Goal: Task Accomplishment & Management: Complete application form

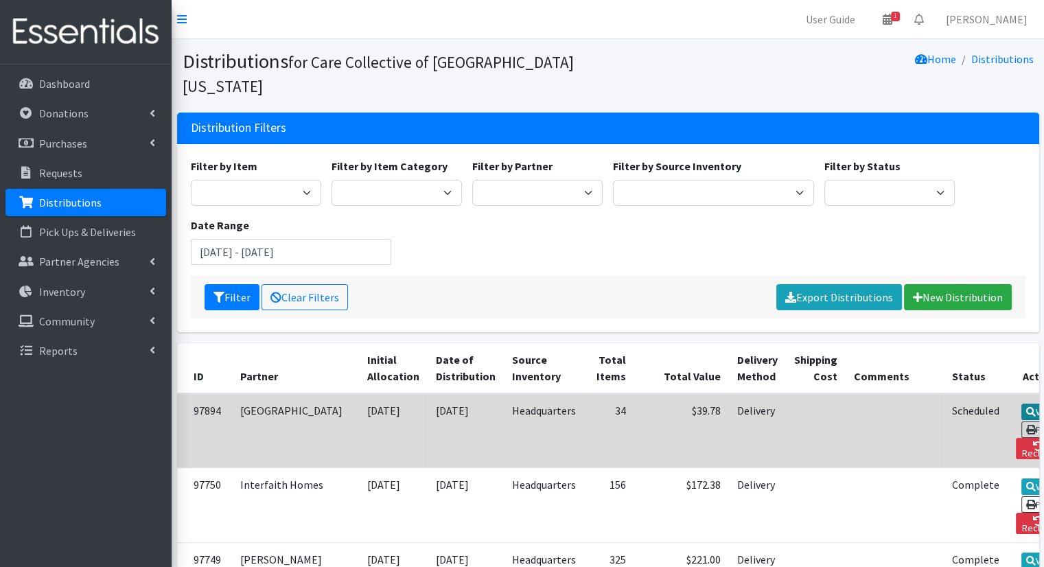
click at [1026, 407] on icon at bounding box center [1031, 412] width 10 height 10
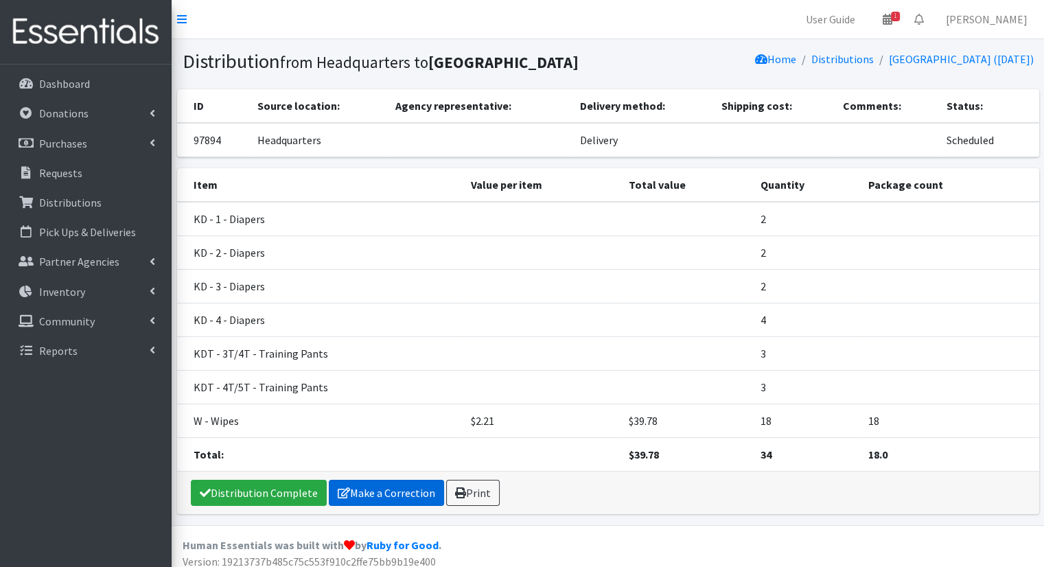
click at [400, 497] on link "Make a Correction" at bounding box center [386, 493] width 115 height 26
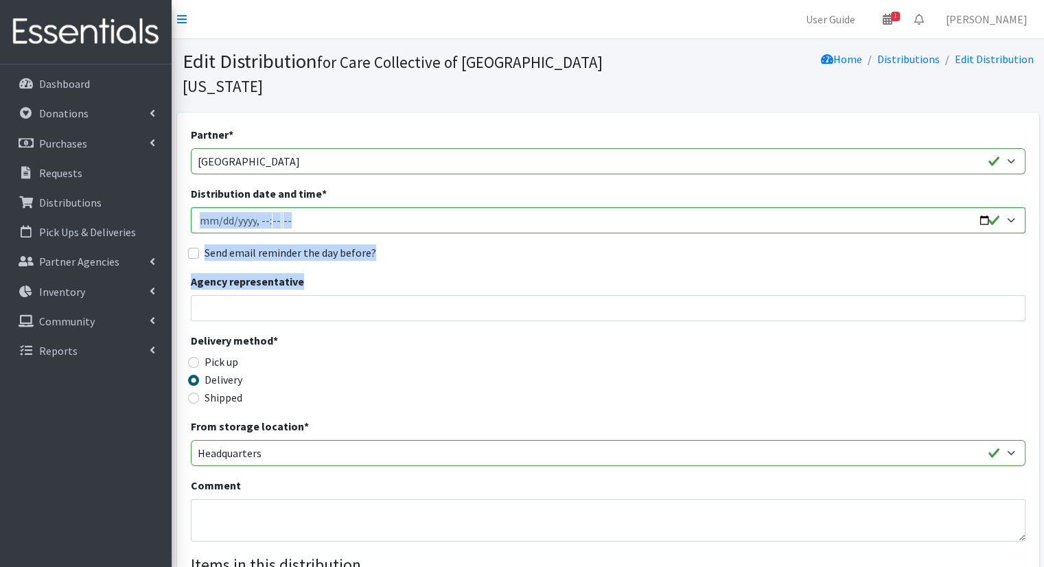
drag, startPoint x: 1043, startPoint y: 171, endPoint x: 1053, endPoint y: 244, distance: 73.4
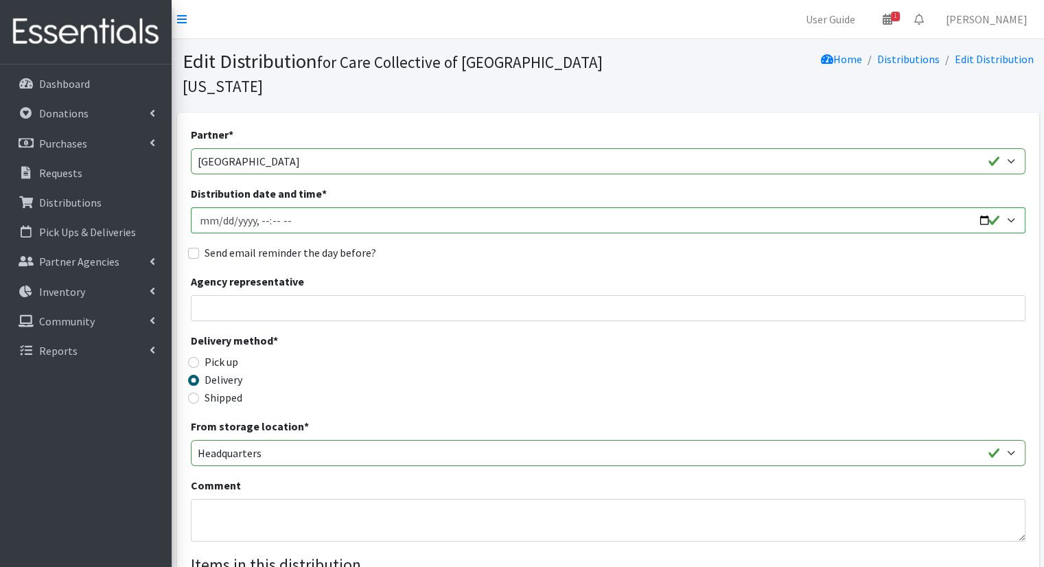
click at [903, 335] on div "Delivery method * Pick up Delivery Shipped Shipping cost" at bounding box center [608, 375] width 834 height 86
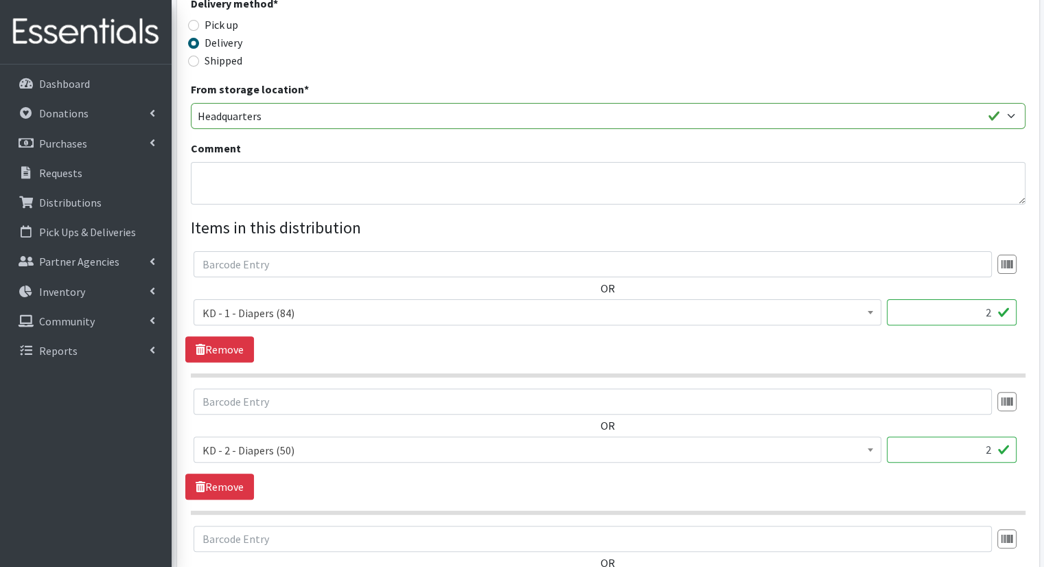
scroll to position [398, 0]
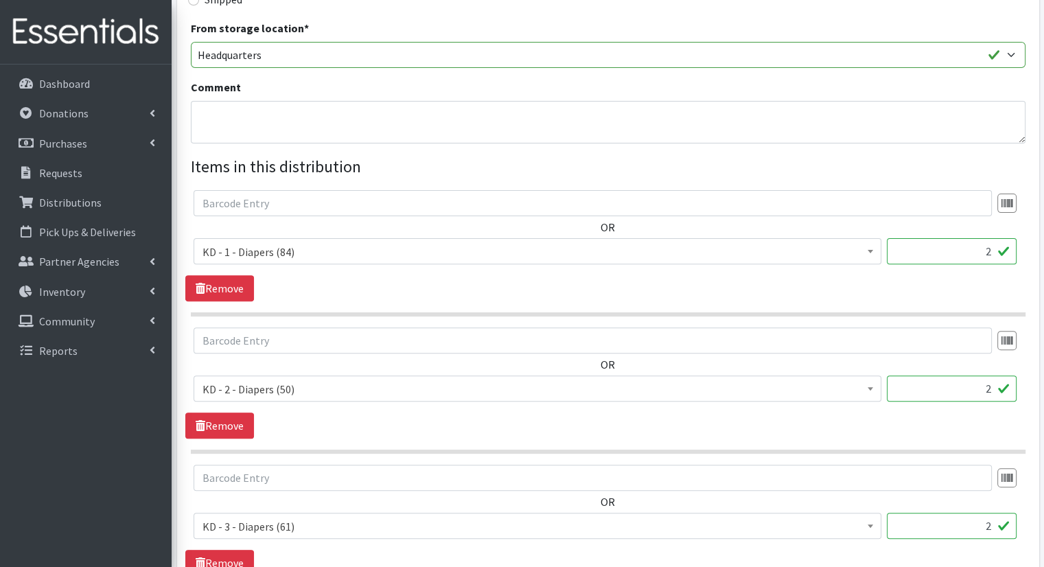
click at [986, 375] on input "2" at bounding box center [951, 388] width 130 height 26
click at [991, 375] on input "2" at bounding box center [951, 388] width 130 height 26
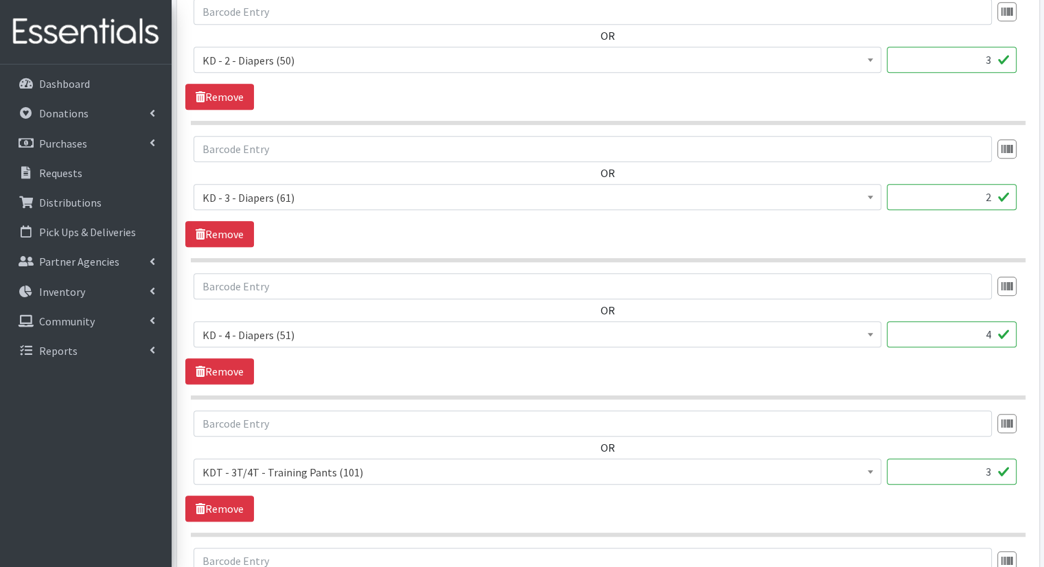
scroll to position [731, 0]
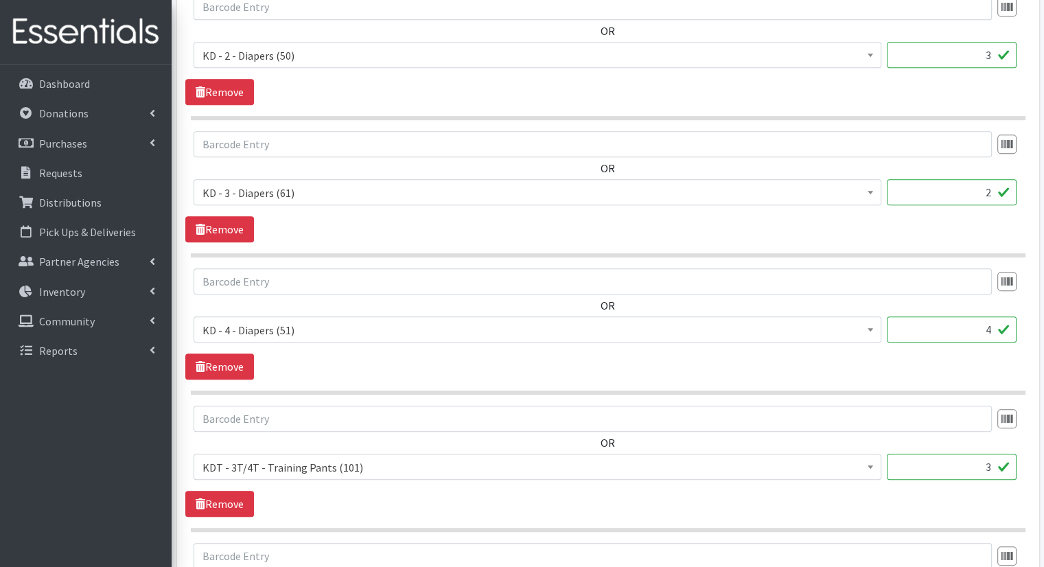
type input "3"
click at [997, 179] on input "2" at bounding box center [951, 192] width 130 height 26
type input "4"
click at [991, 316] on input "4" at bounding box center [951, 329] width 130 height 26
type input "5"
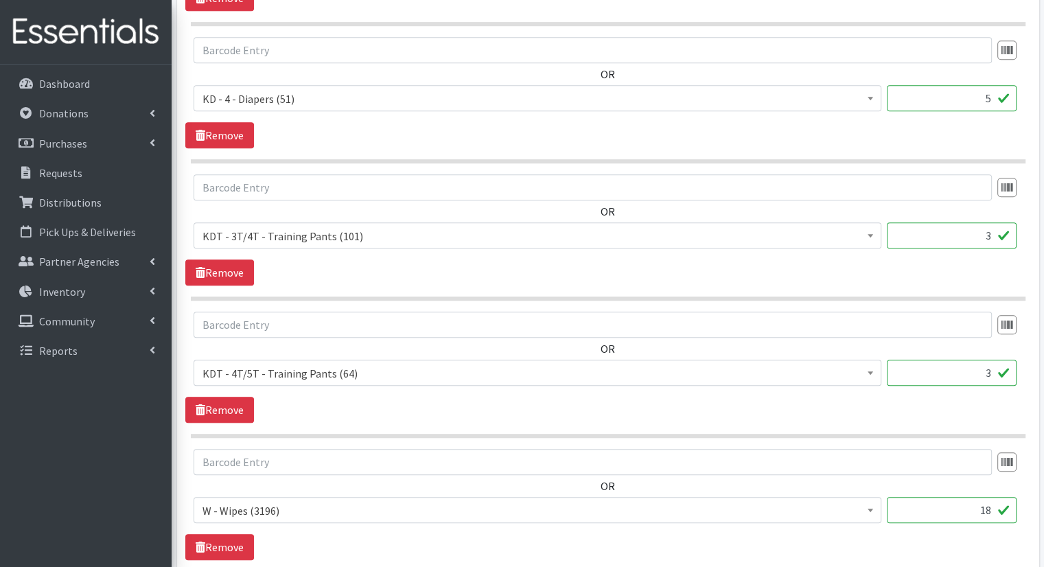
scroll to position [1059, 0]
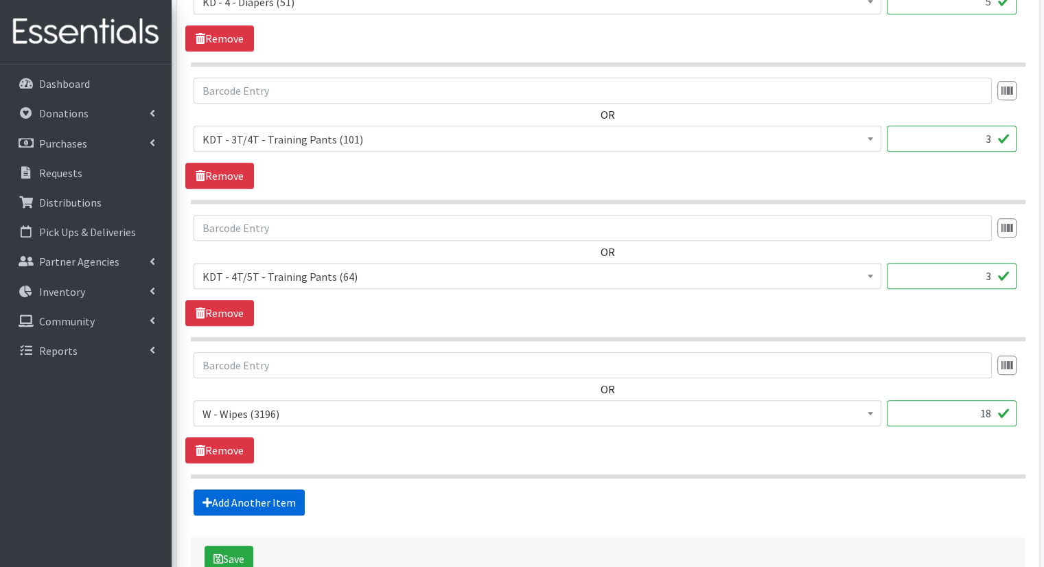
click at [285, 489] on link "Add Another Item" at bounding box center [248, 502] width 111 height 26
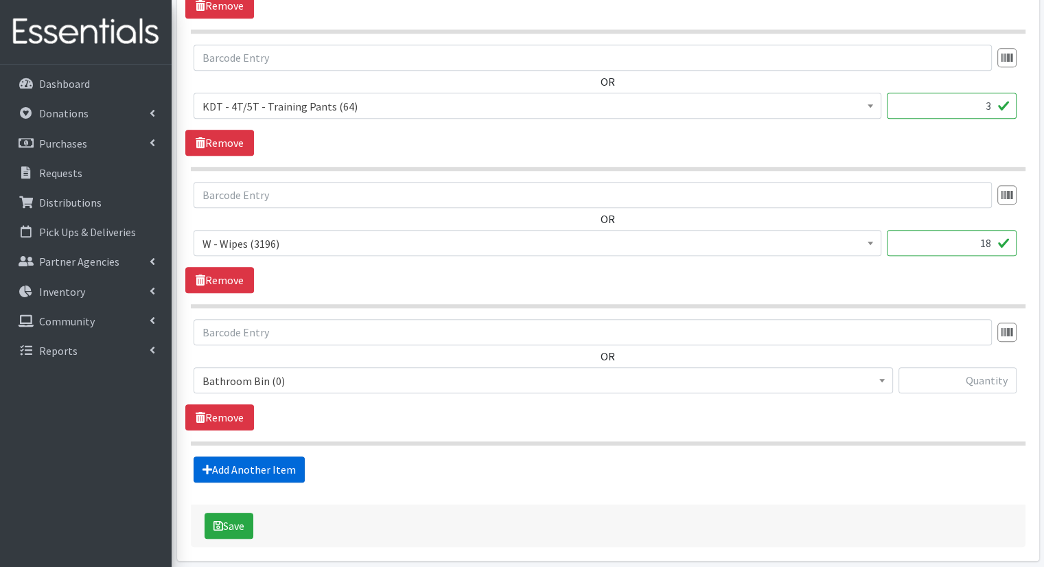
scroll to position [1258, 0]
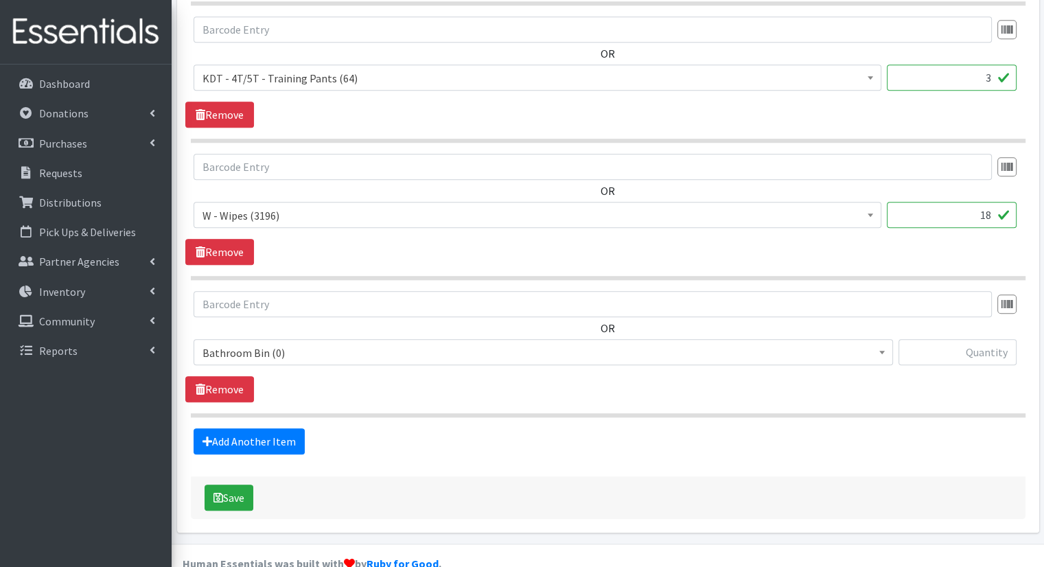
click at [308, 343] on span "Bathroom Bin (0)" at bounding box center [542, 352] width 681 height 19
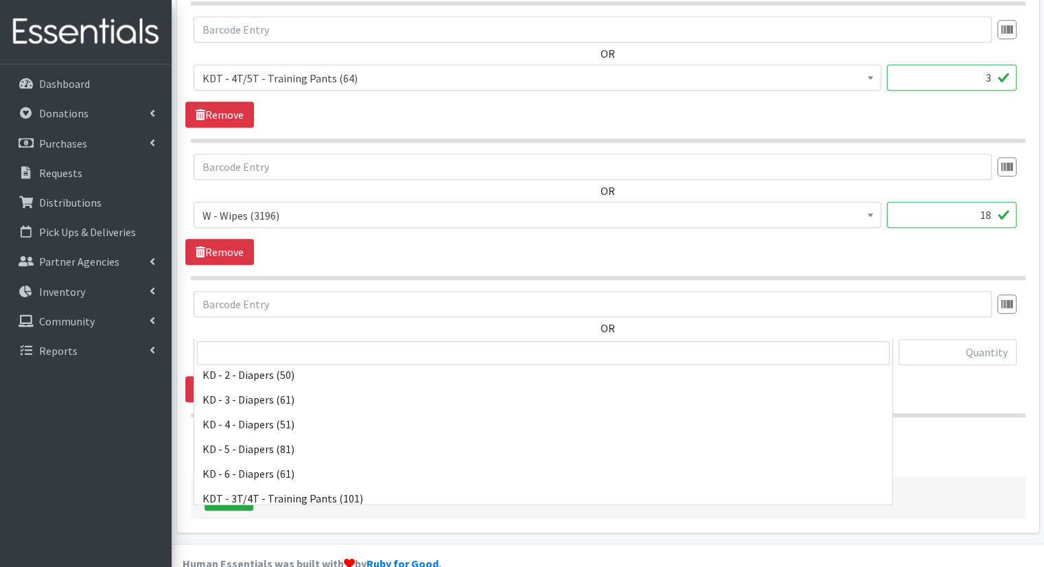
scroll to position [318, 0]
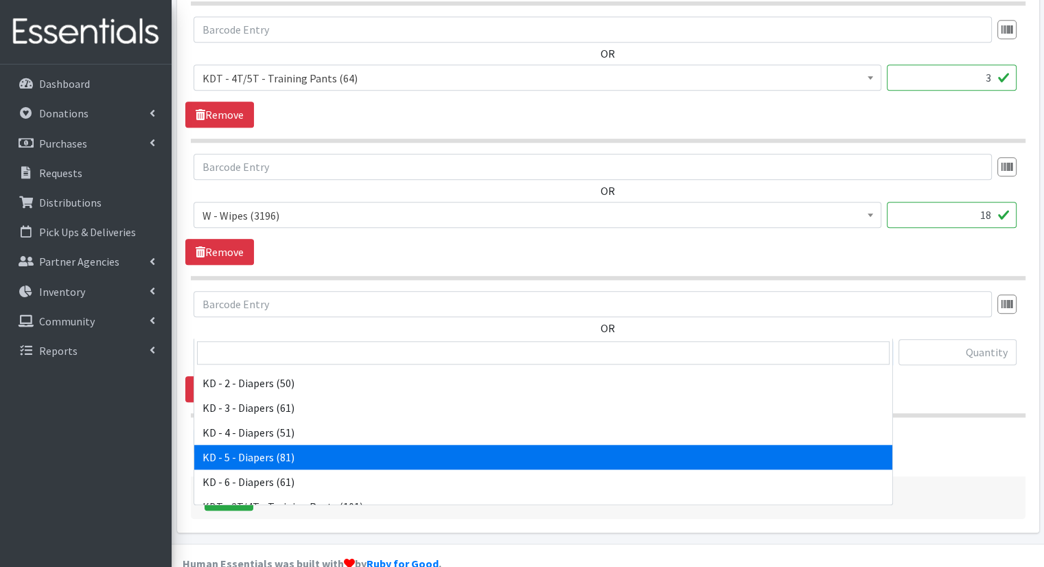
select select "15501"
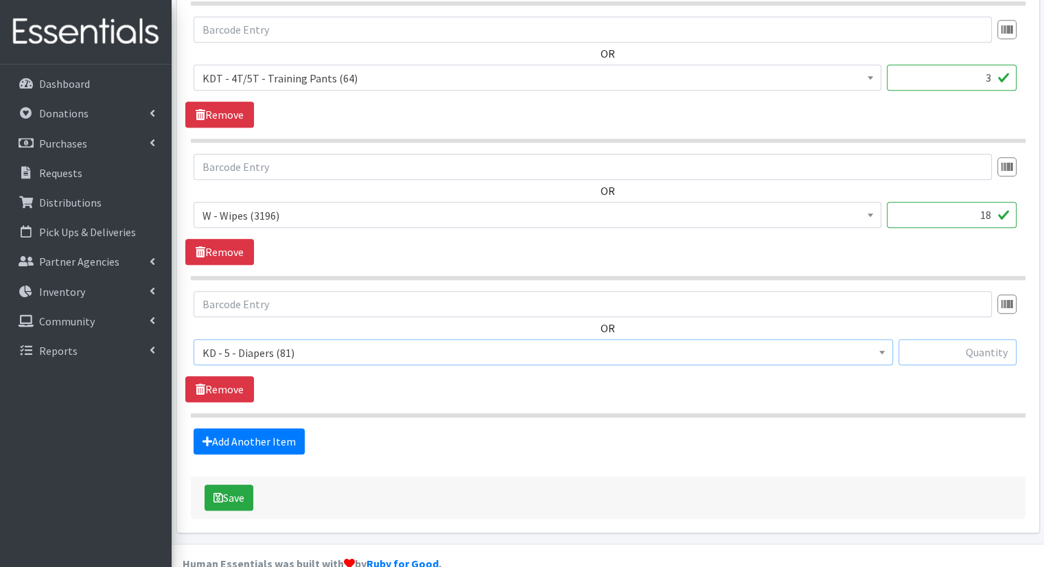
click at [958, 339] on input "text" at bounding box center [957, 352] width 118 height 26
type input "5"
click at [277, 428] on link "Add Another Item" at bounding box center [248, 441] width 111 height 26
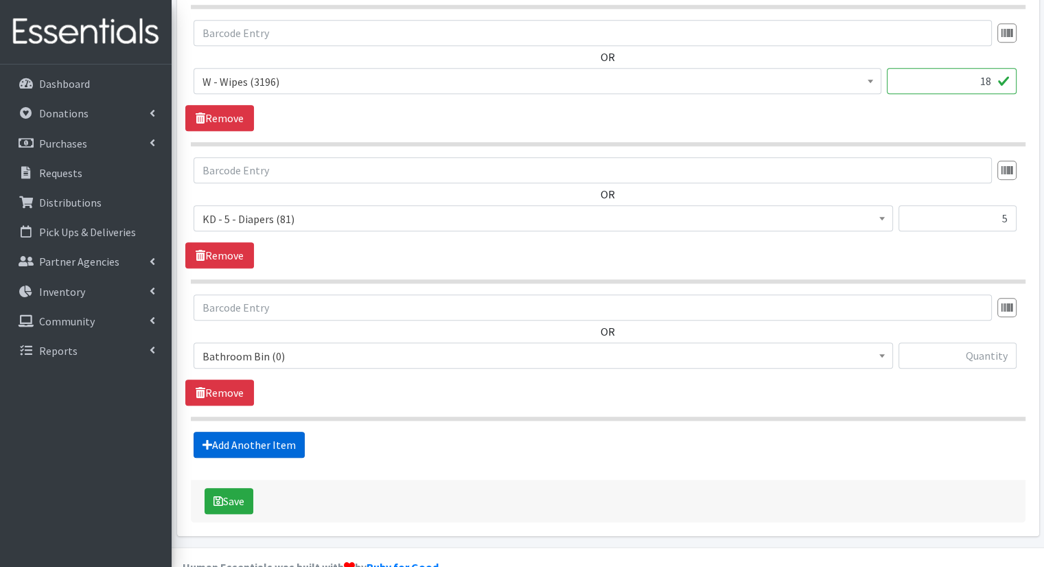
scroll to position [1395, 0]
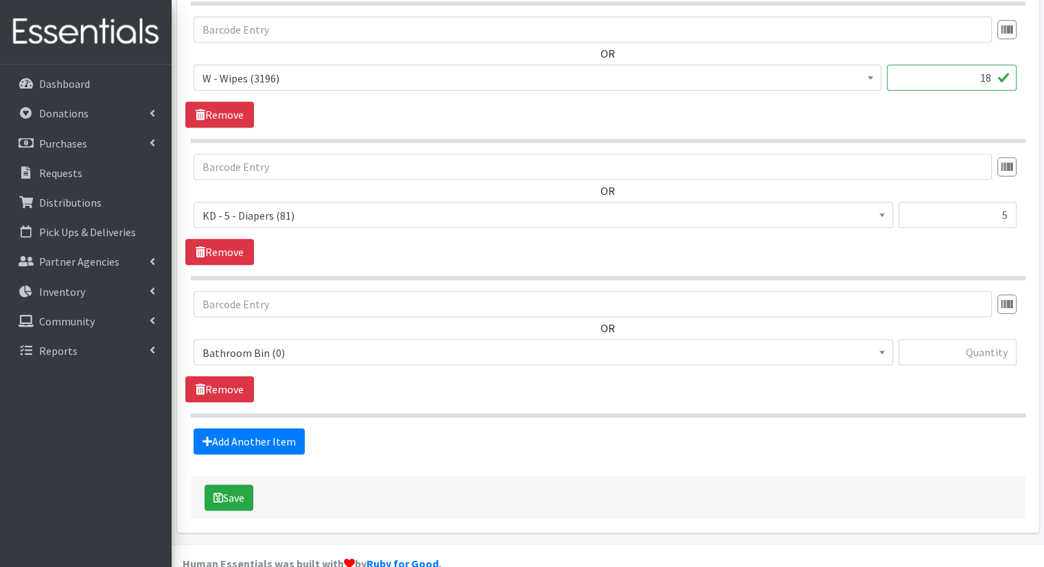
click at [307, 343] on span "Bathroom Bin (0)" at bounding box center [542, 352] width 681 height 19
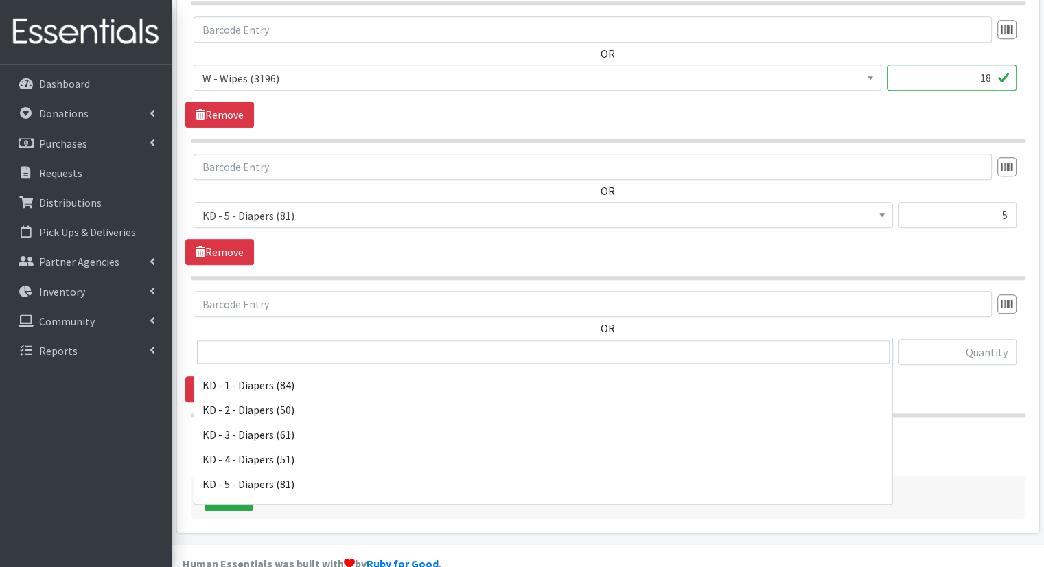
scroll to position [318, 0]
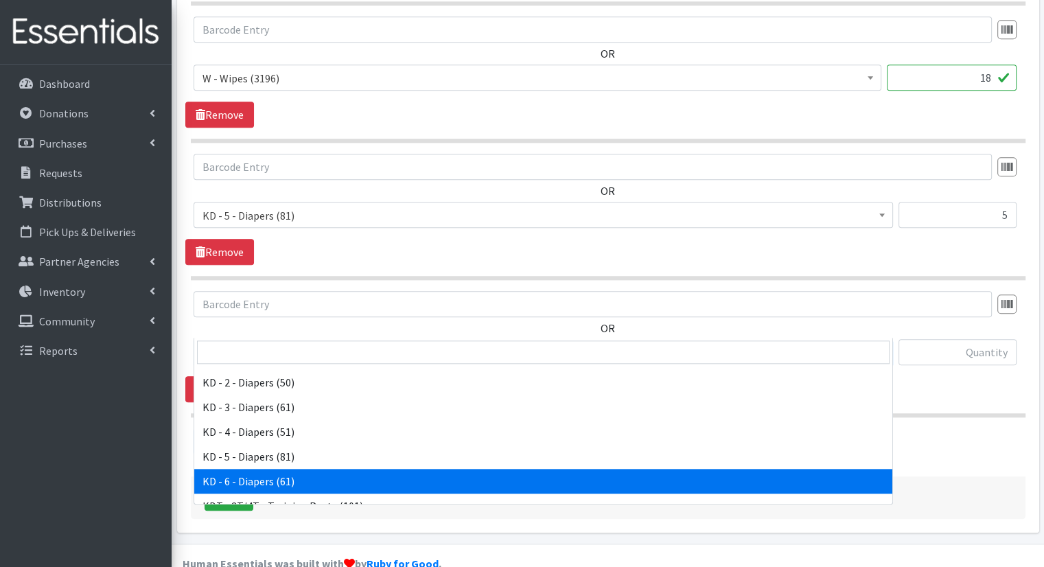
select select "15502"
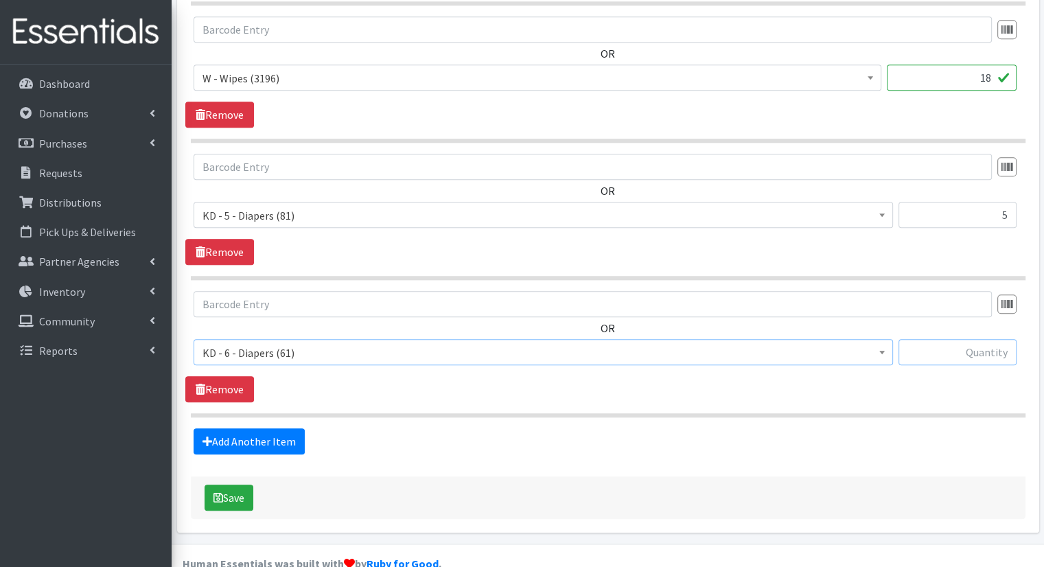
click at [953, 339] on input "text" at bounding box center [957, 352] width 118 height 26
type input "8"
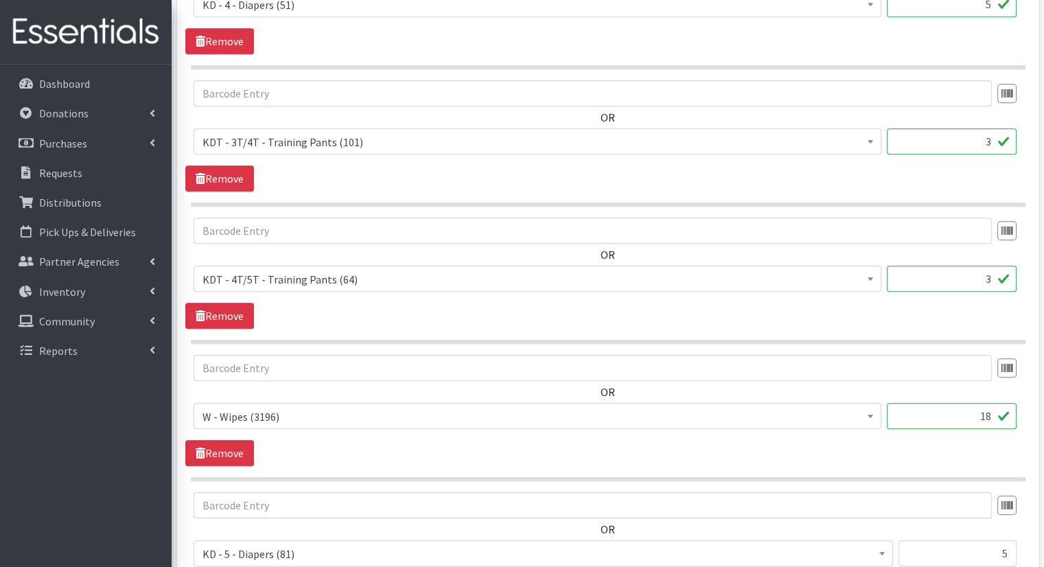
scroll to position [971, 0]
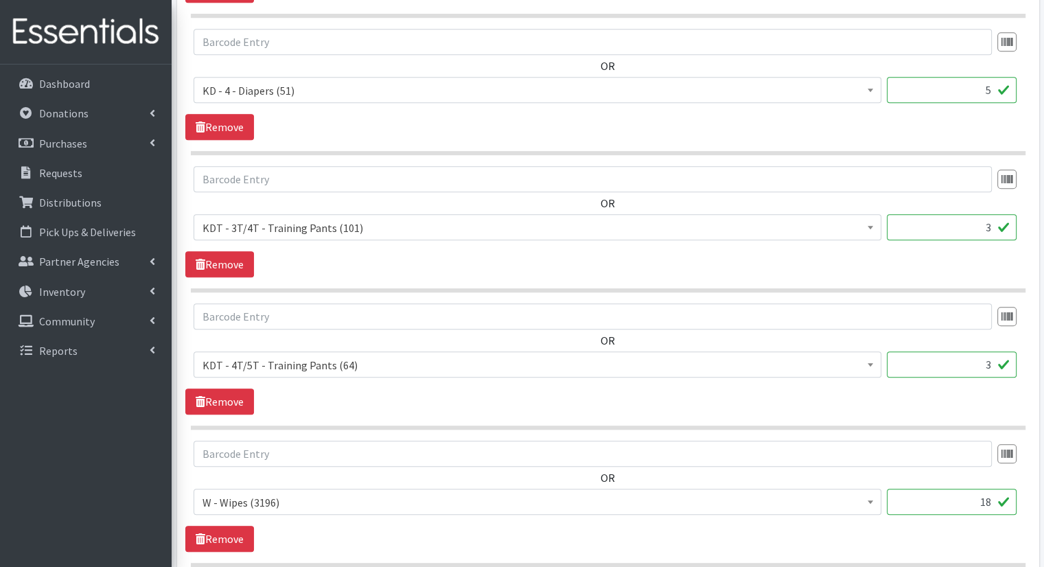
click at [993, 214] on input "3" at bounding box center [951, 227] width 130 height 26
type input "5"
click at [990, 351] on input "3" at bounding box center [951, 364] width 130 height 26
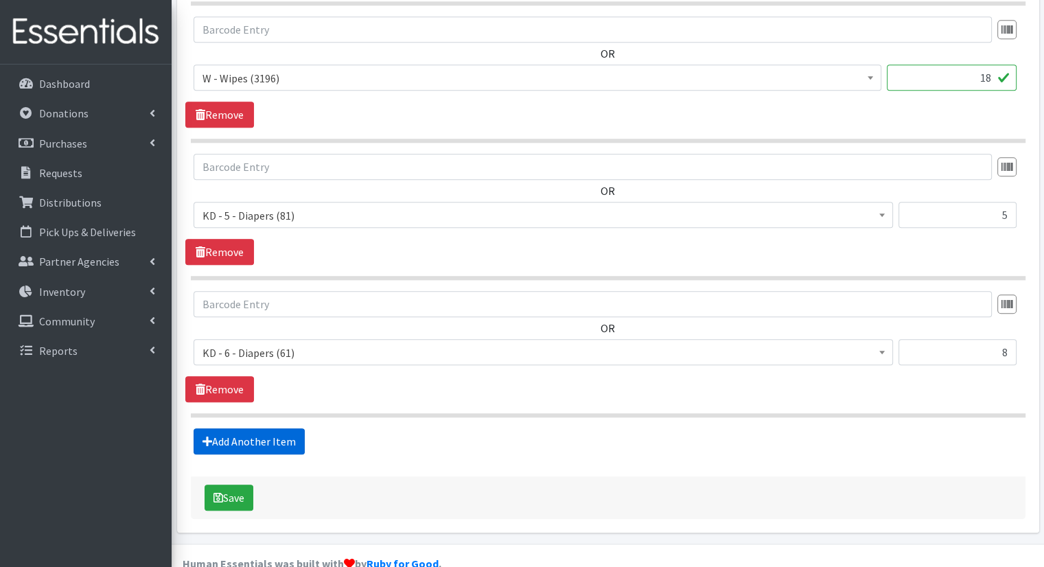
type input "5"
click at [285, 428] on link "Add Another Item" at bounding box center [248, 441] width 111 height 26
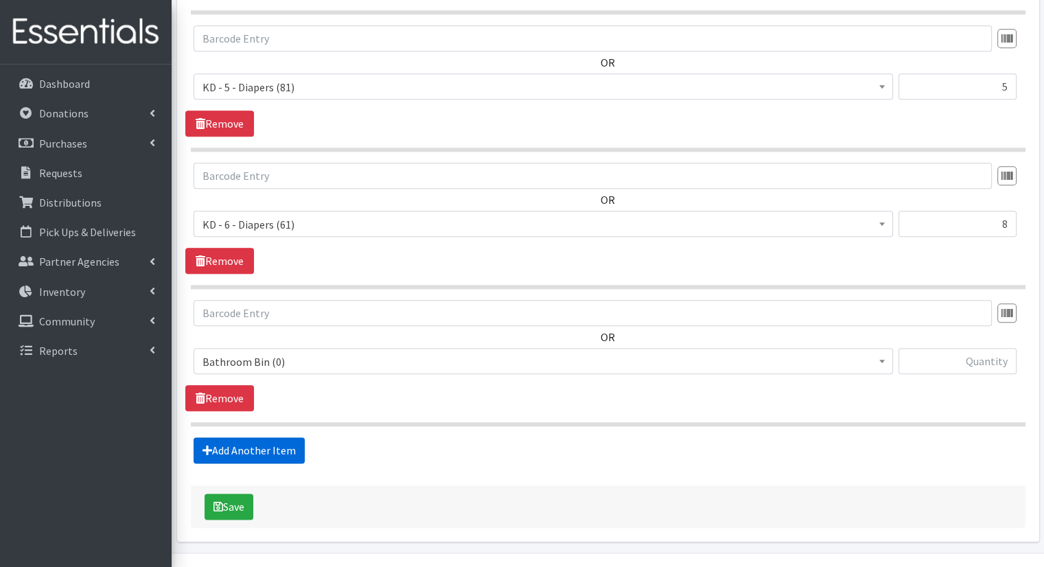
scroll to position [1531, 0]
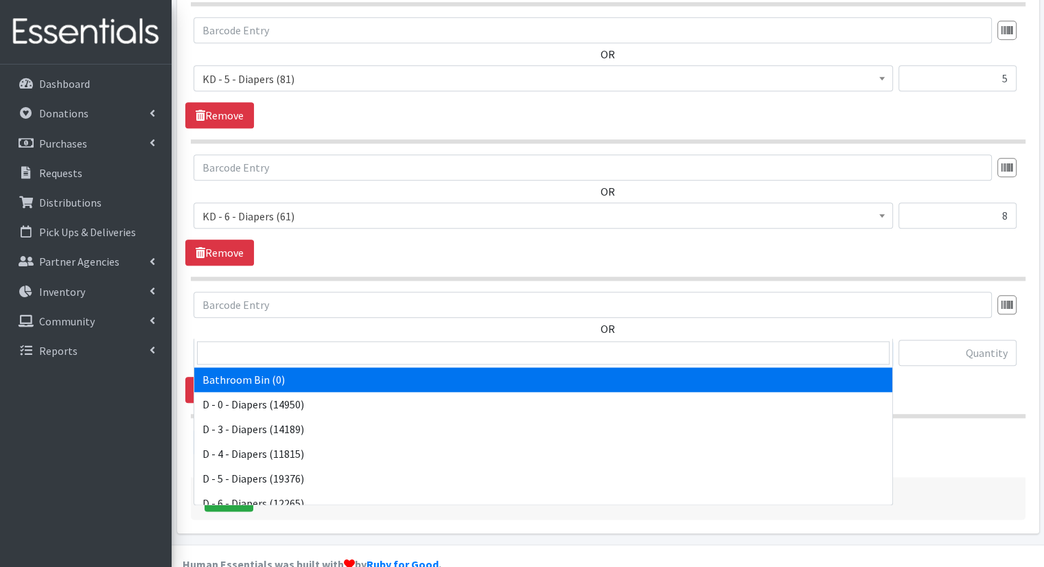
click at [308, 344] on span "Bathroom Bin (0)" at bounding box center [542, 353] width 681 height 19
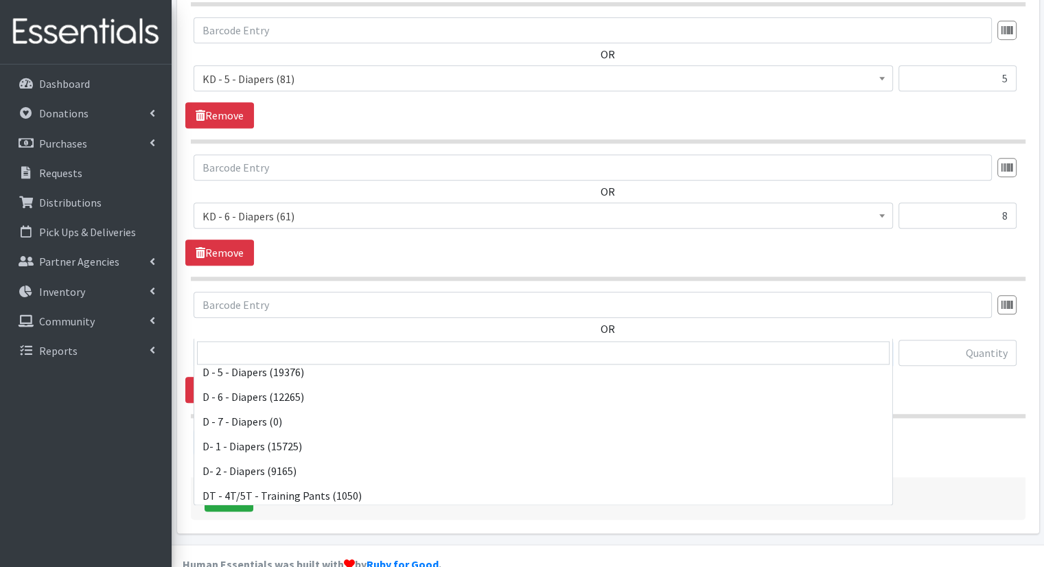
scroll to position [206, 0]
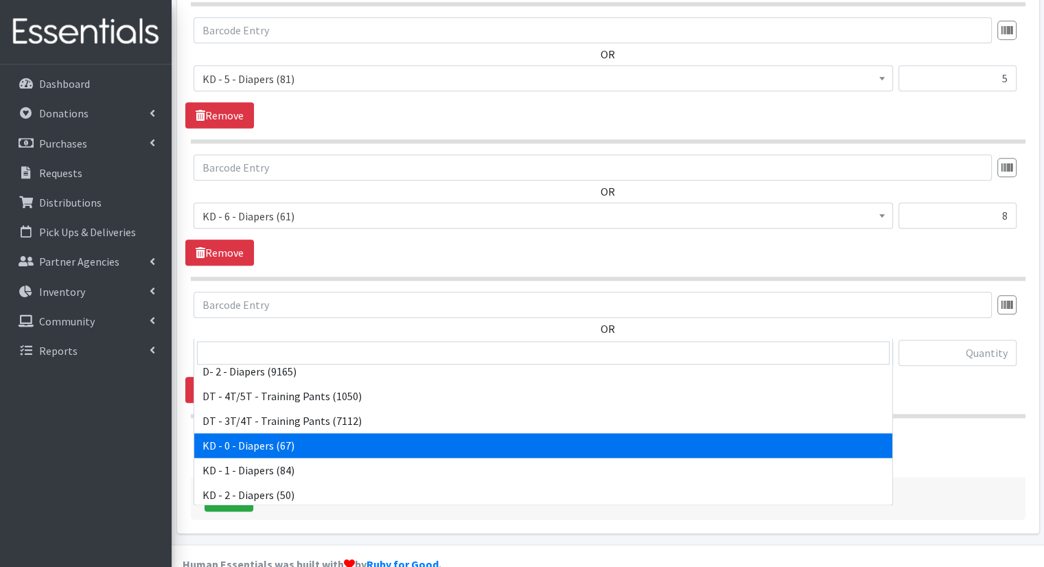
select select "15496"
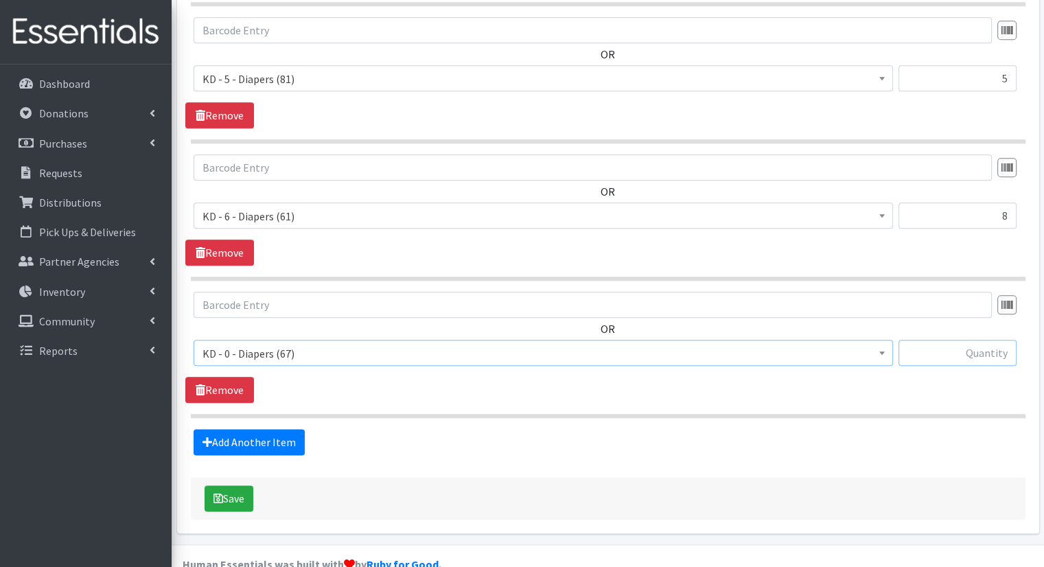
click at [961, 340] on input "text" at bounding box center [957, 353] width 118 height 26
type input "2"
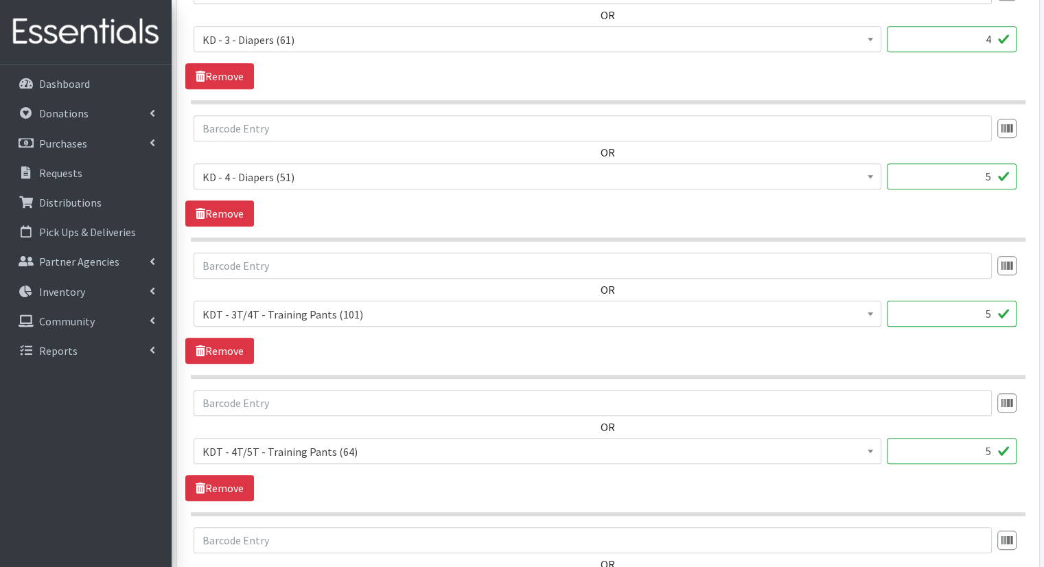
scroll to position [1118, 0]
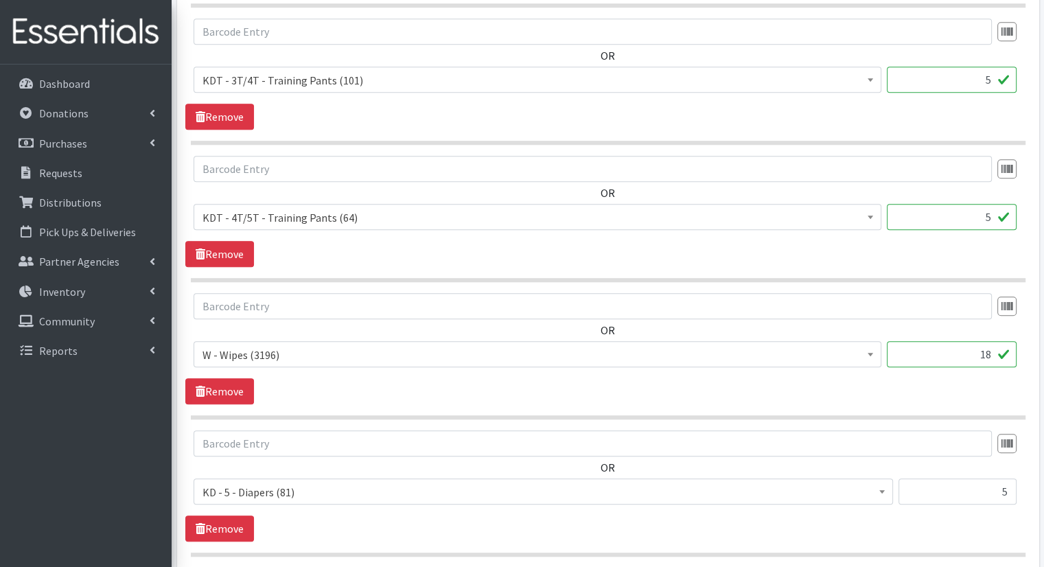
click at [981, 341] on input "18" at bounding box center [951, 354] width 130 height 26
click at [991, 341] on input "18" at bounding box center [951, 354] width 130 height 26
type input "1"
type input "39"
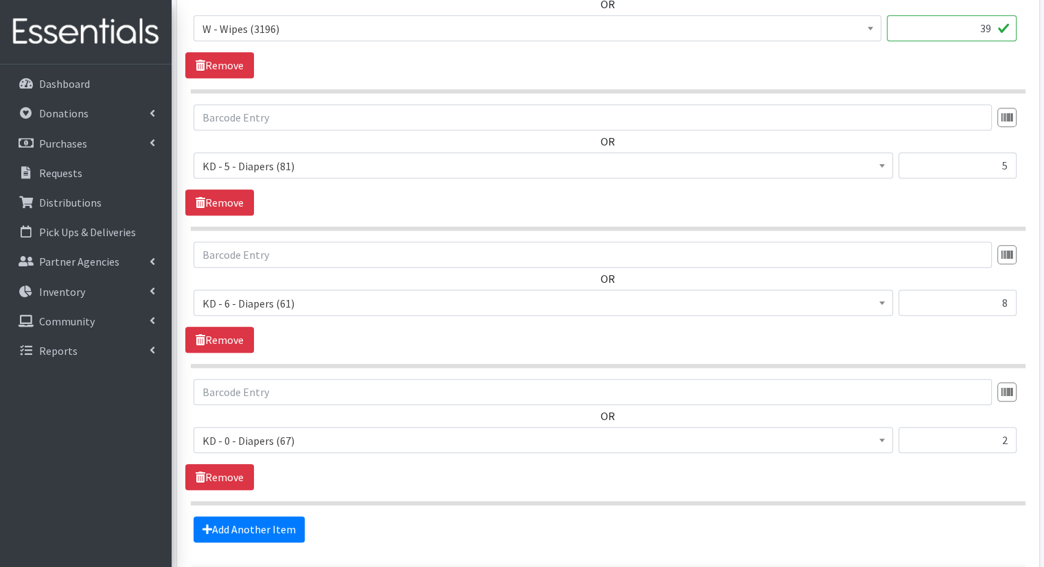
scroll to position [1531, 0]
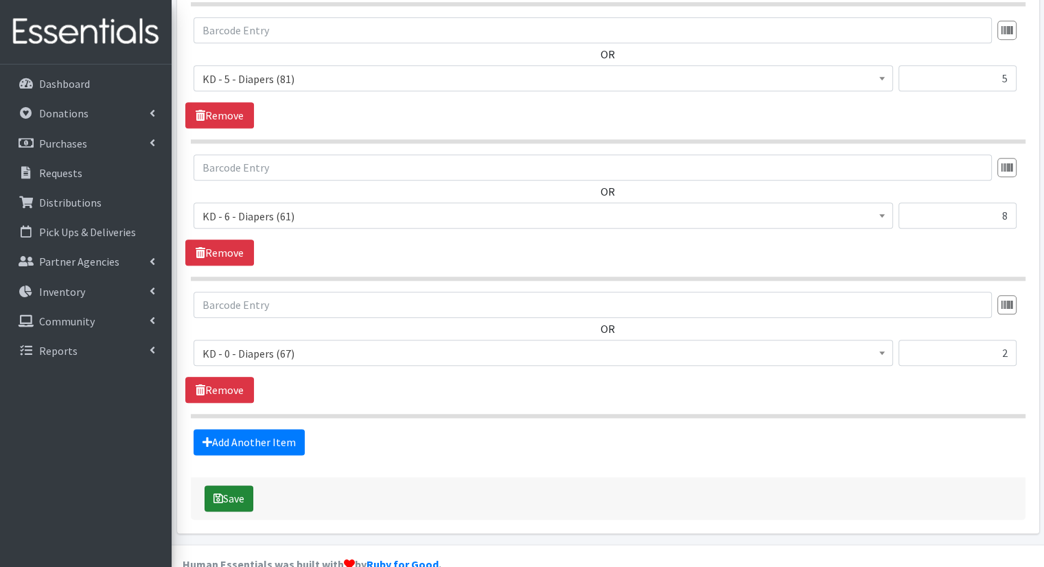
click at [230, 485] on button "Save" at bounding box center [228, 498] width 49 height 26
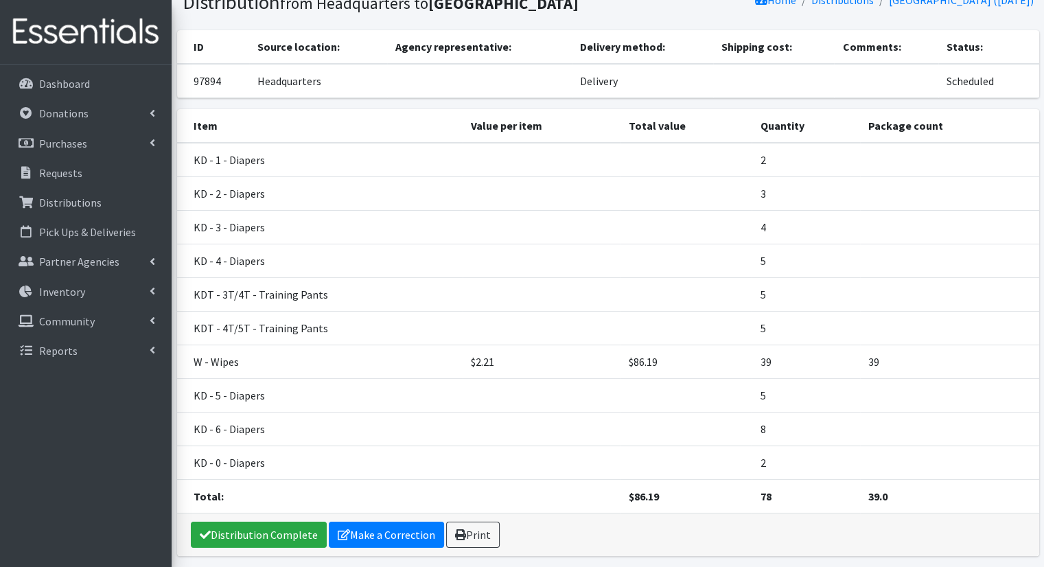
scroll to position [107, 0]
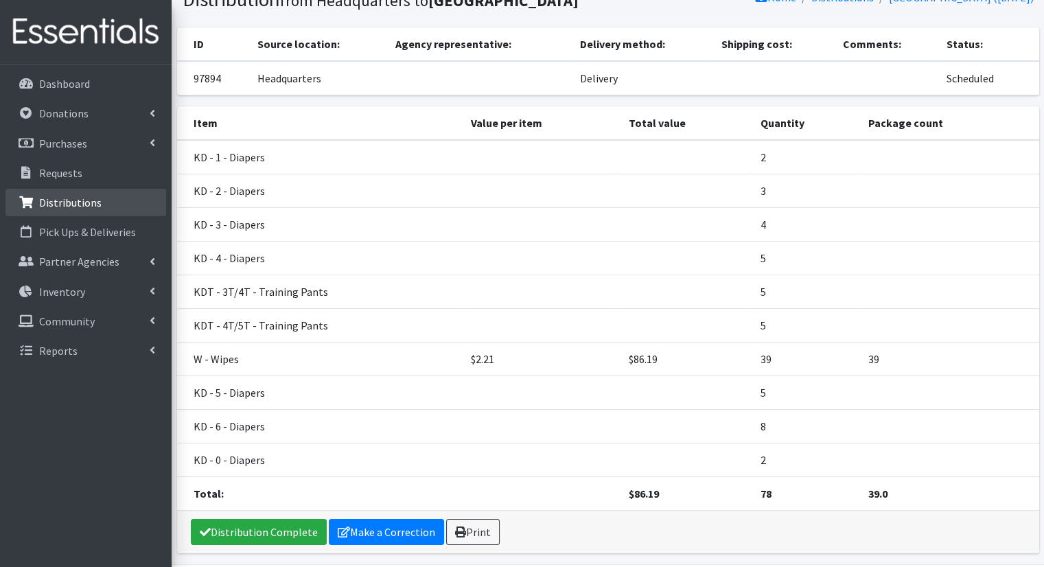
click at [132, 207] on link "Distributions" at bounding box center [85, 202] width 161 height 27
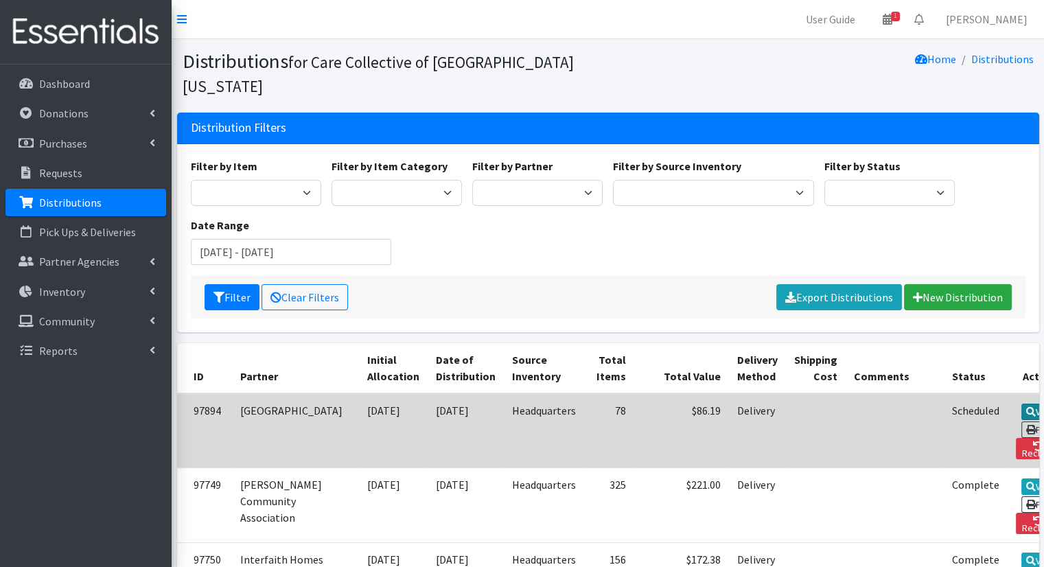
click at [1026, 407] on icon at bounding box center [1031, 412] width 10 height 10
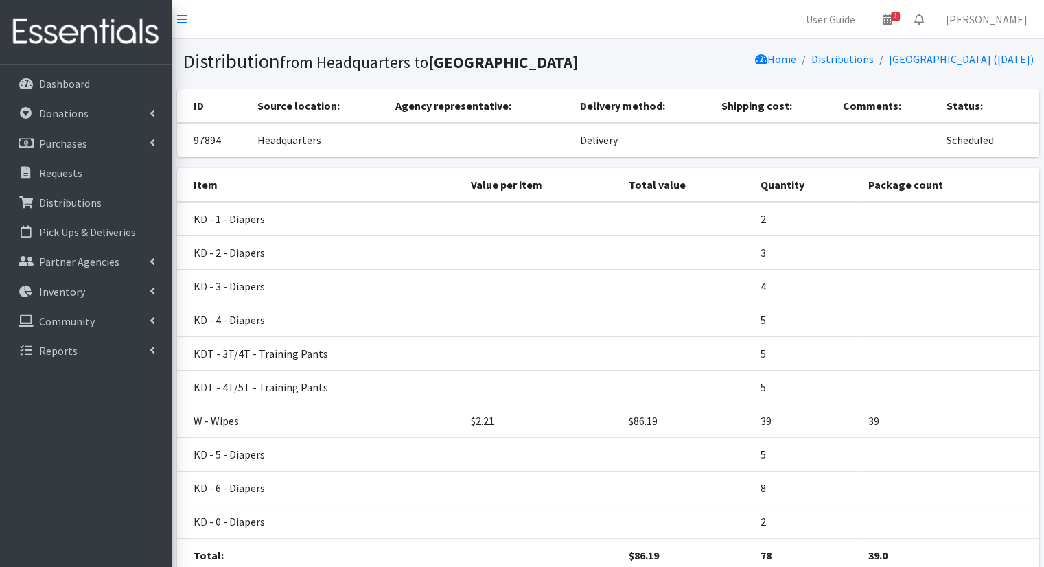
scroll to position [108, 0]
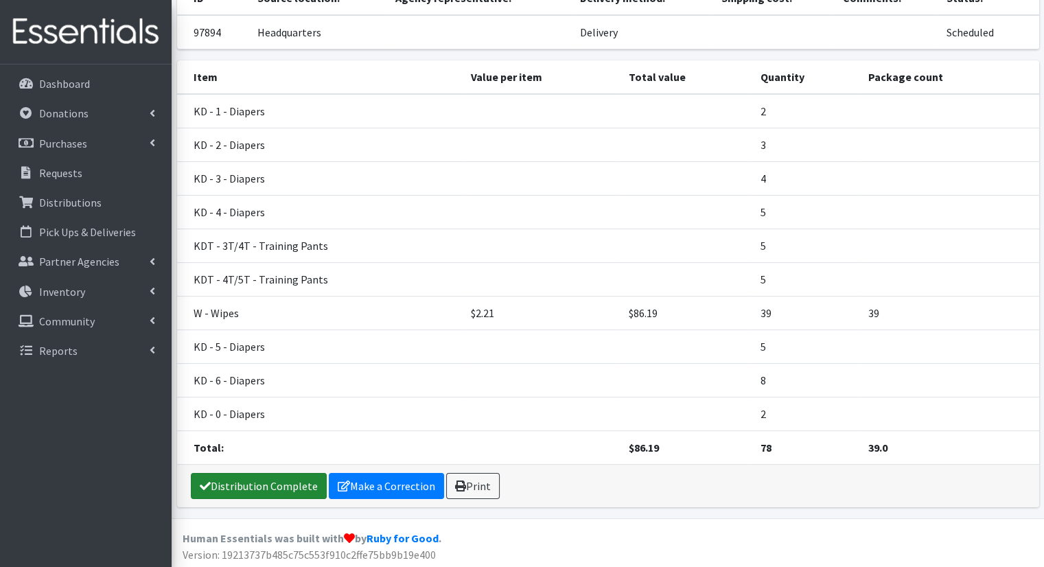
click at [268, 486] on link "Distribution Complete" at bounding box center [259, 486] width 136 height 26
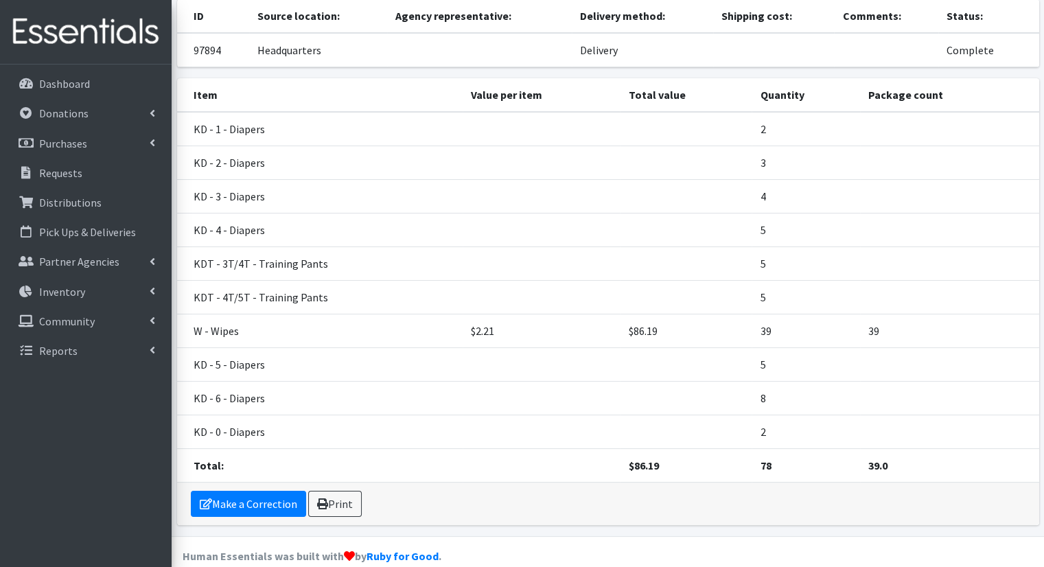
scroll to position [136, 0]
click at [61, 91] on link "Dashboard" at bounding box center [85, 83] width 161 height 27
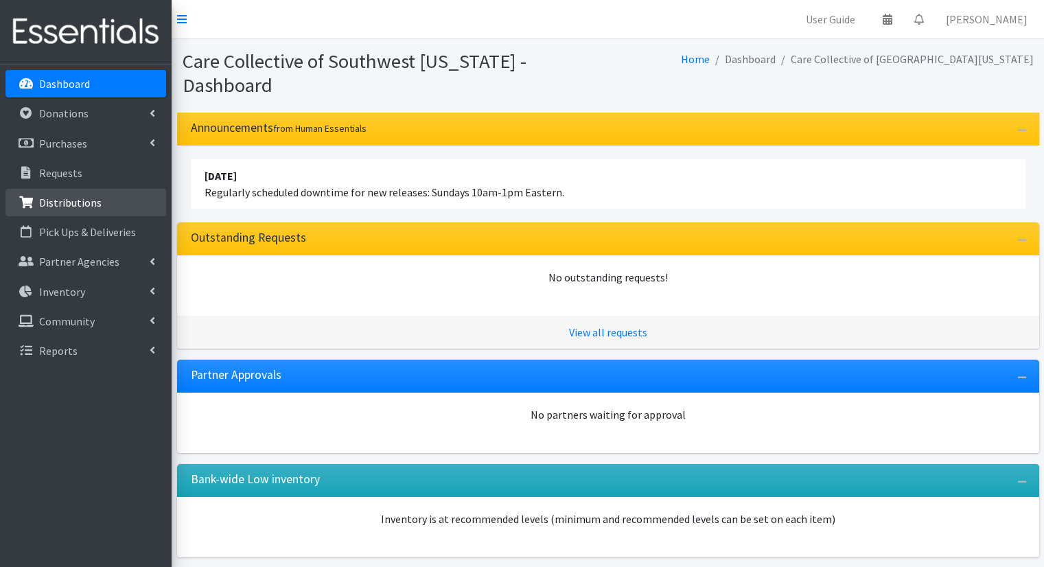
click at [86, 205] on p "Distributions" at bounding box center [70, 203] width 62 height 14
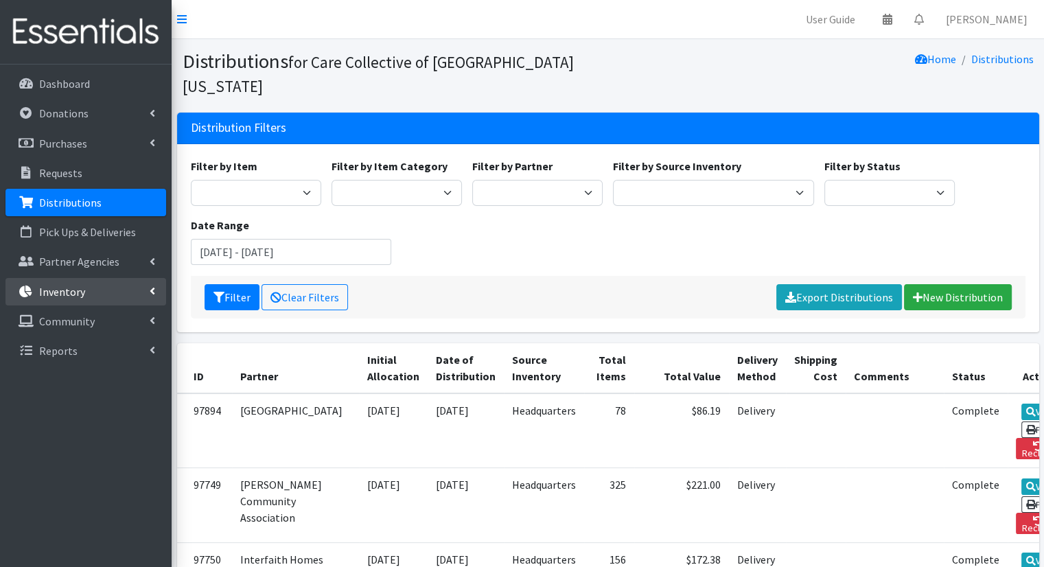
click at [148, 285] on link "Inventory" at bounding box center [85, 291] width 161 height 27
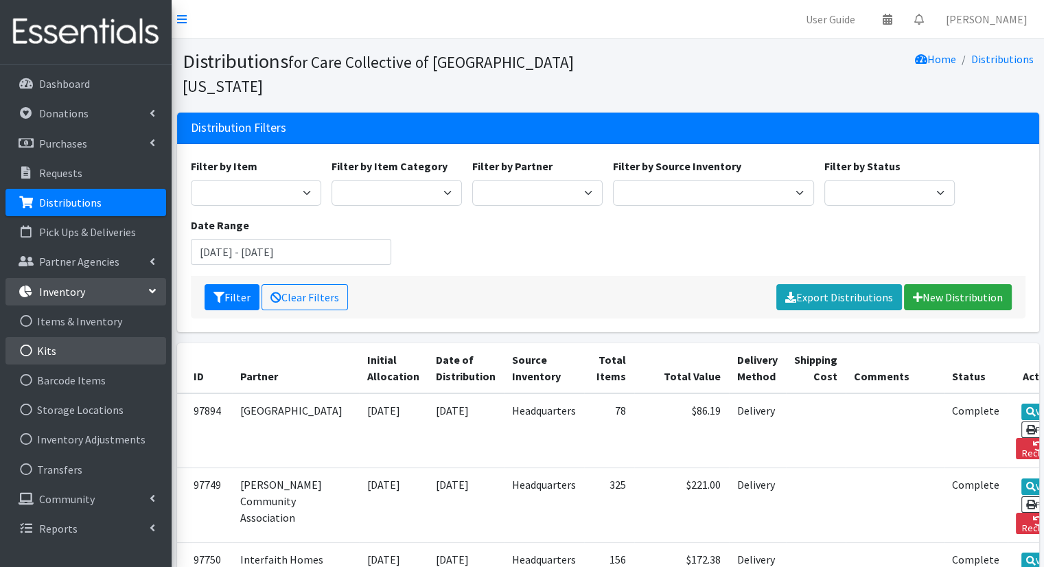
click at [131, 358] on link "Kits" at bounding box center [85, 350] width 161 height 27
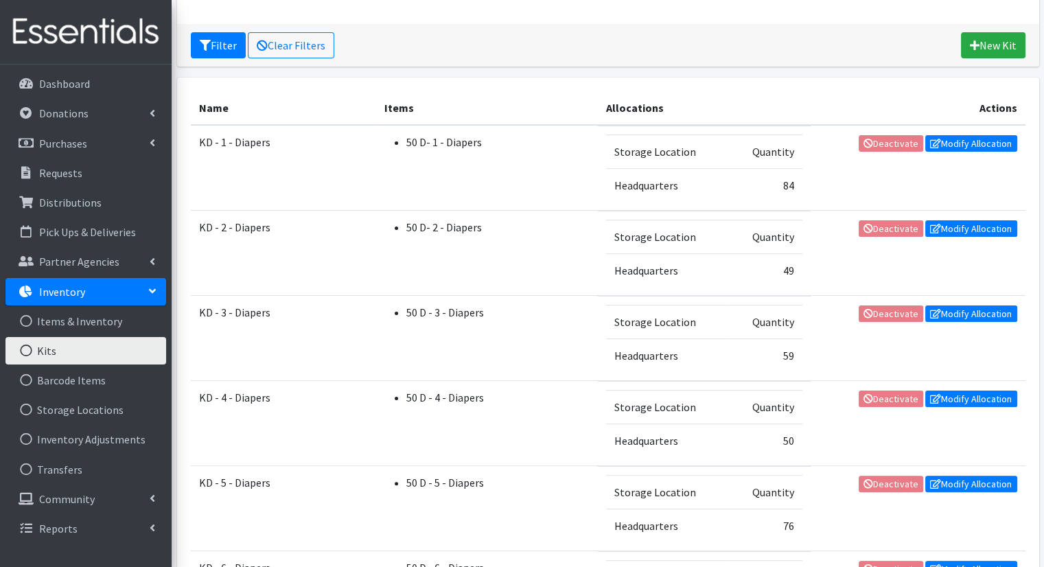
scroll to position [178, 0]
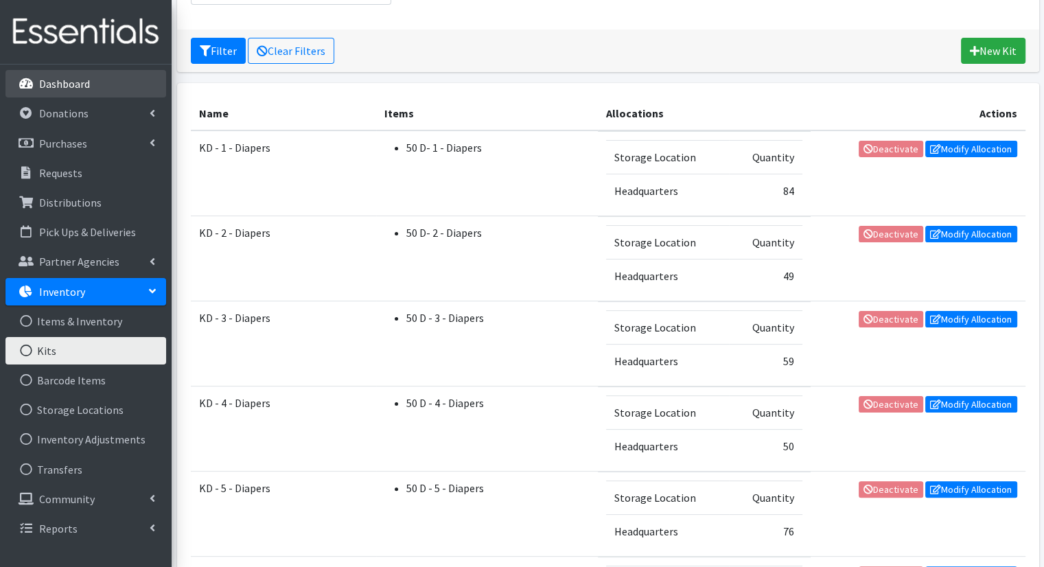
click at [34, 84] on icon at bounding box center [26, 84] width 18 height 12
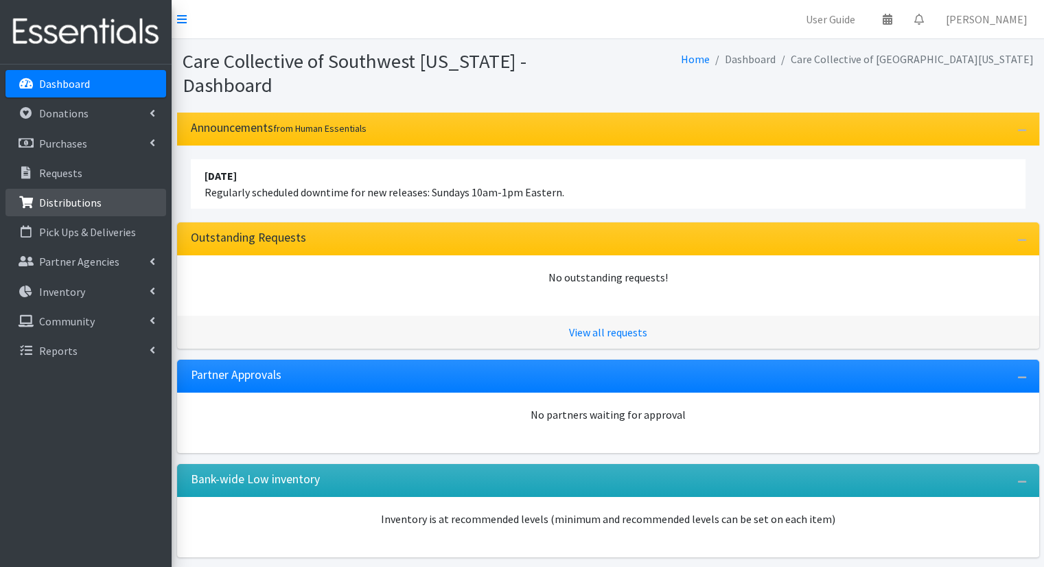
click at [88, 194] on link "Distributions" at bounding box center [85, 202] width 161 height 27
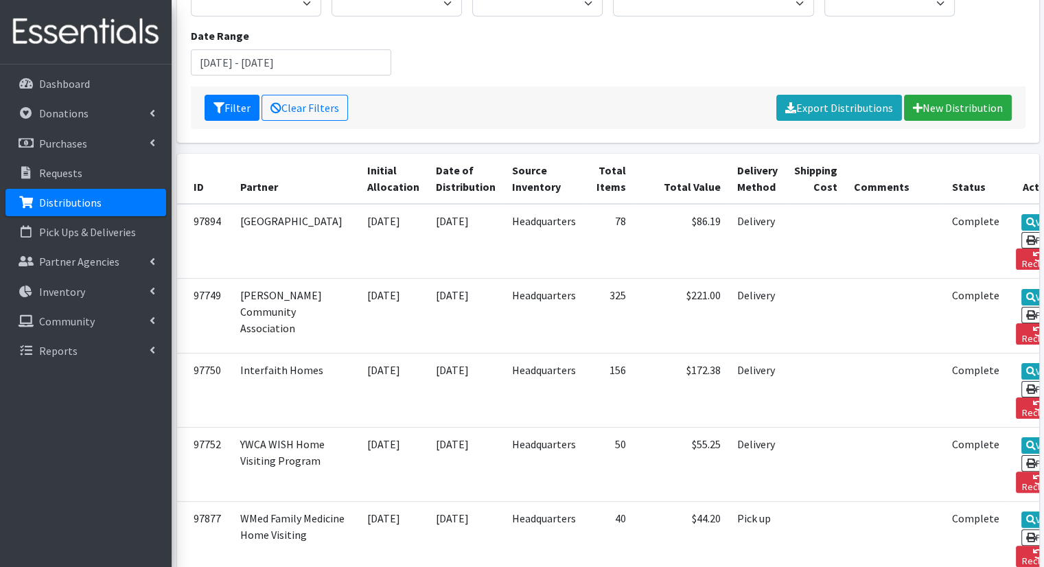
scroll to position [193, 0]
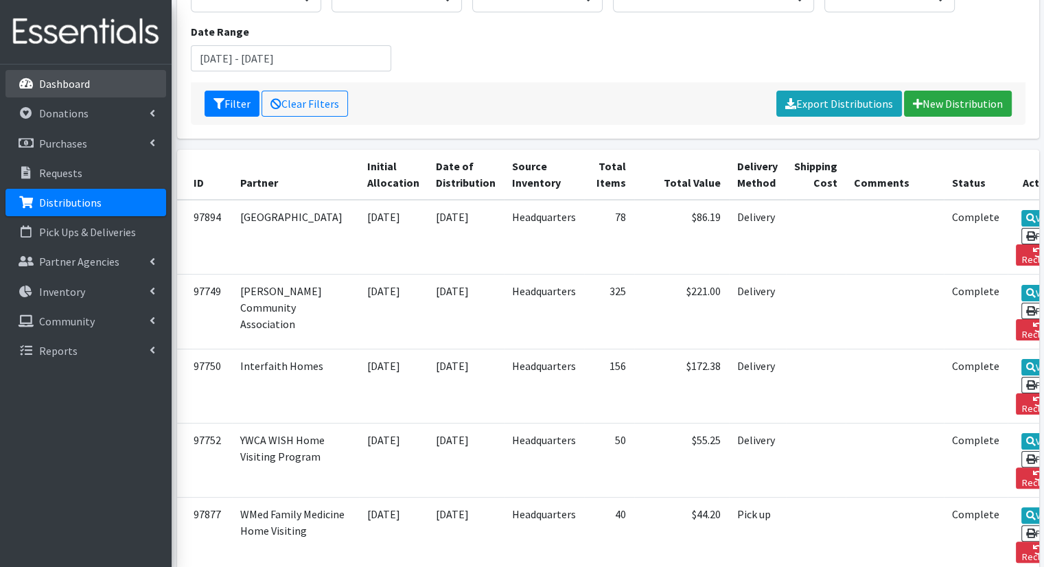
click at [104, 88] on link "Dashboard" at bounding box center [85, 83] width 161 height 27
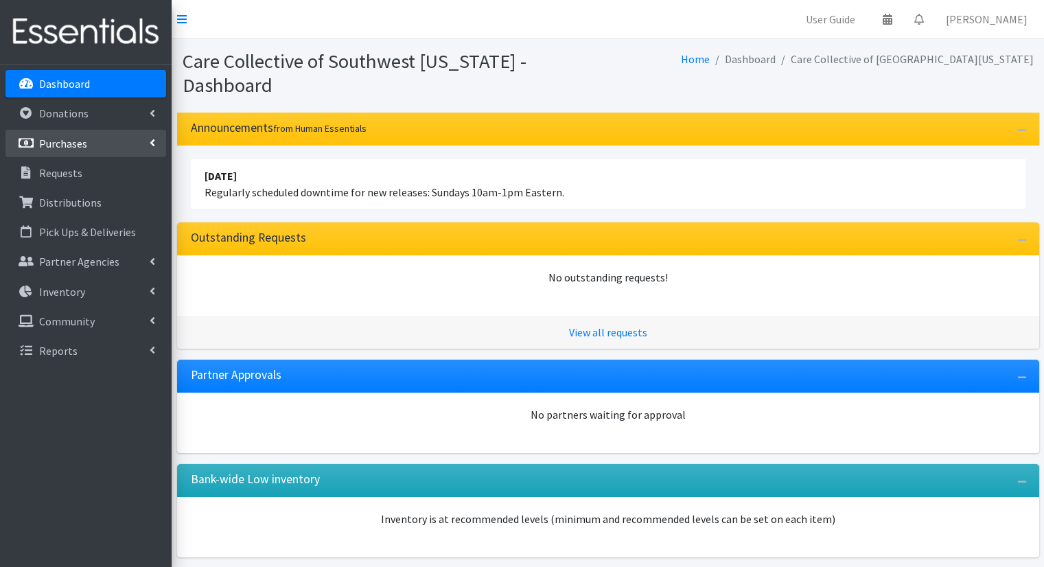
click at [106, 154] on link "Purchases" at bounding box center [85, 143] width 161 height 27
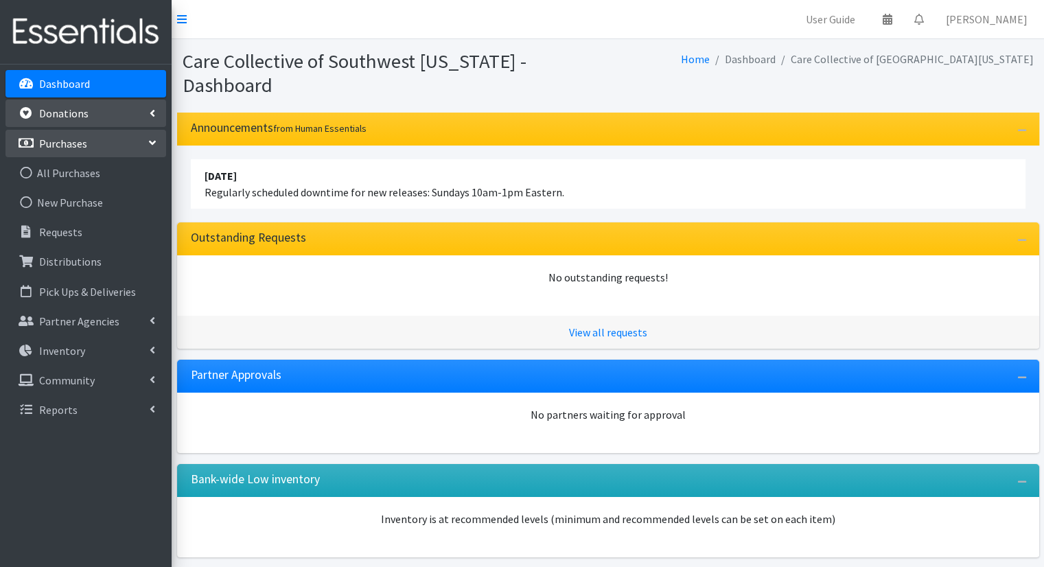
drag, startPoint x: 106, startPoint y: 163, endPoint x: 78, endPoint y: 121, distance: 50.8
click at [78, 121] on link "Donations" at bounding box center [85, 112] width 161 height 27
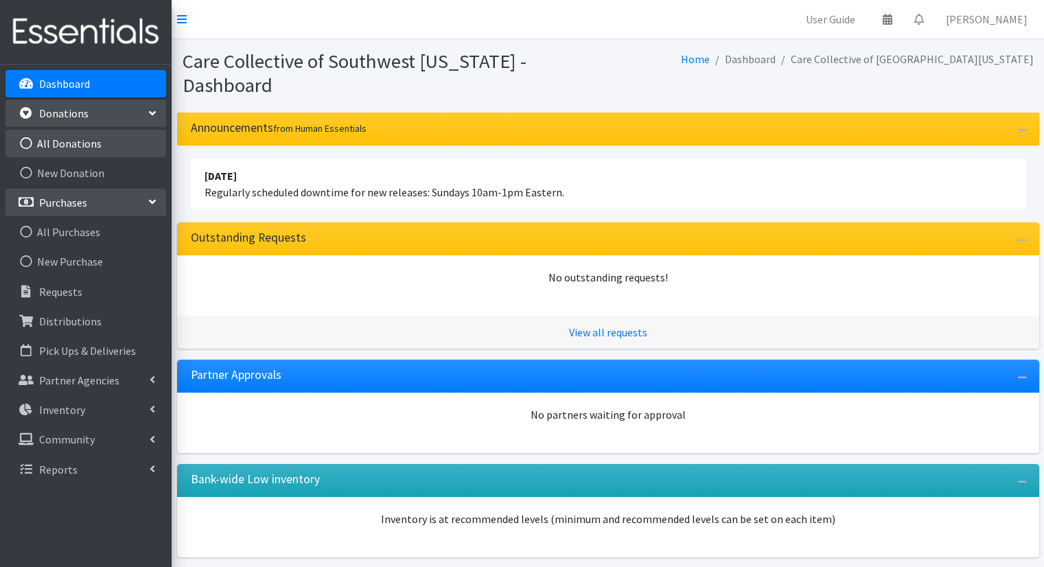
click at [85, 154] on link "All Donations" at bounding box center [85, 143] width 161 height 27
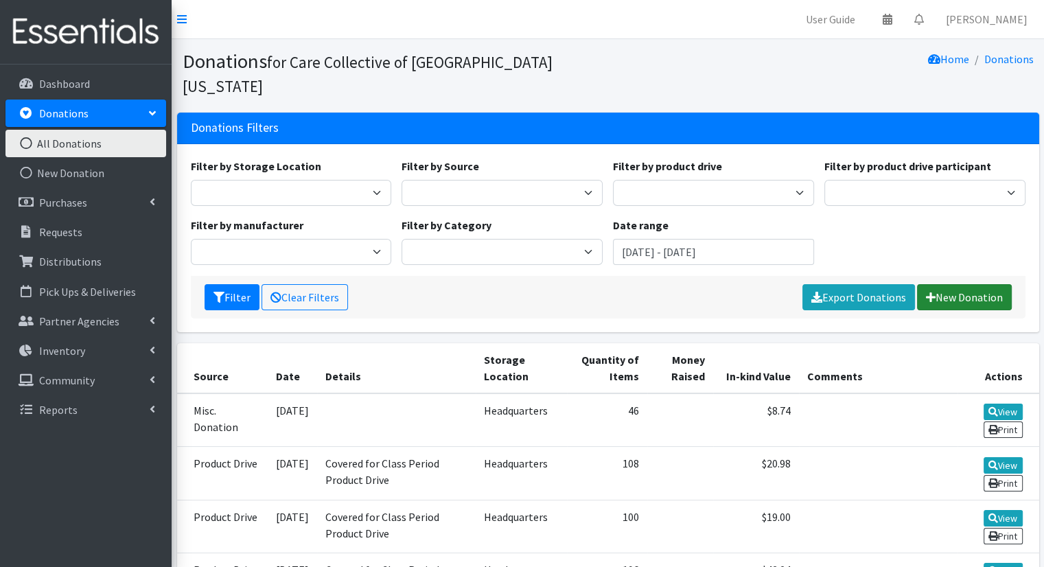
click at [932, 292] on icon at bounding box center [931, 297] width 10 height 11
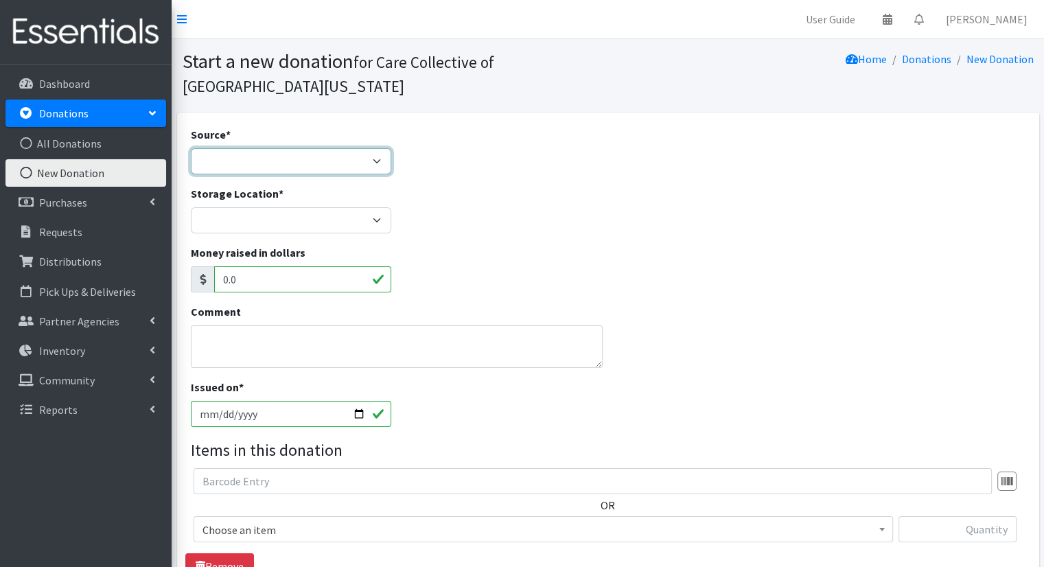
click at [296, 163] on select "Product Drive Manufacturer Donation Site Misc. Donation" at bounding box center [291, 161] width 201 height 26
click at [360, 129] on div "Source * Product Drive Manufacturer Donation Site Misc. Donation" at bounding box center [291, 150] width 201 height 48
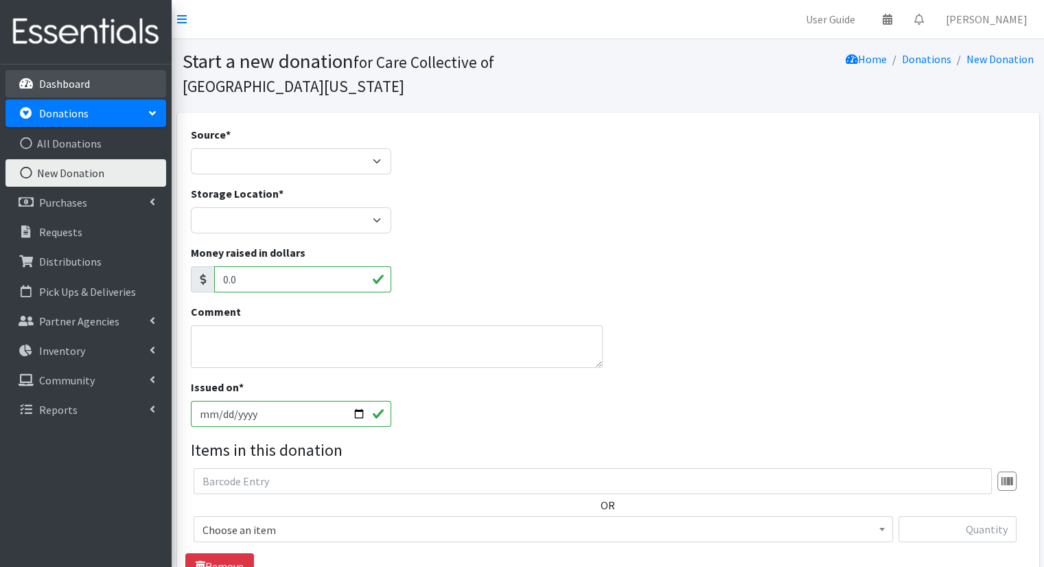
click at [128, 83] on link "Dashboard" at bounding box center [85, 83] width 161 height 27
